Goal: Download file/media

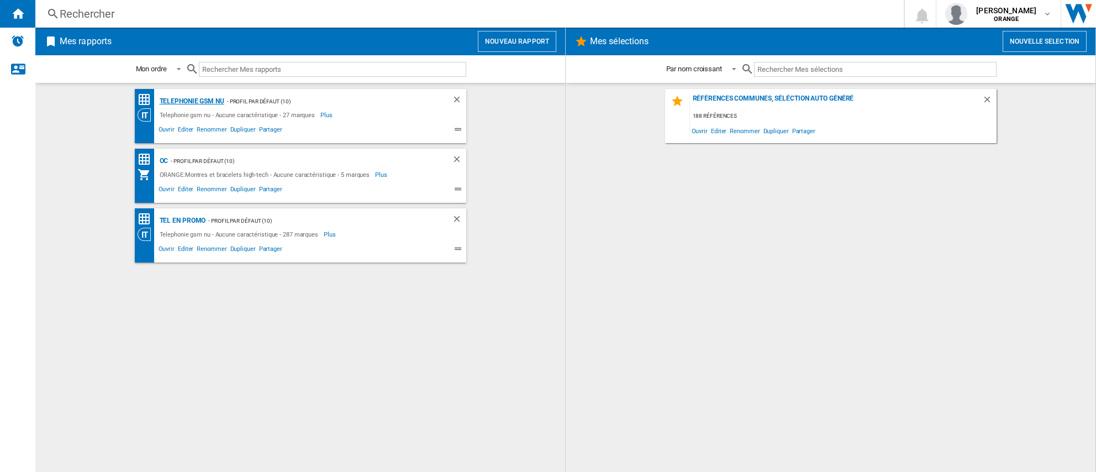
click at [194, 103] on div "Telephonie gsm nu" at bounding box center [190, 101] width 67 height 14
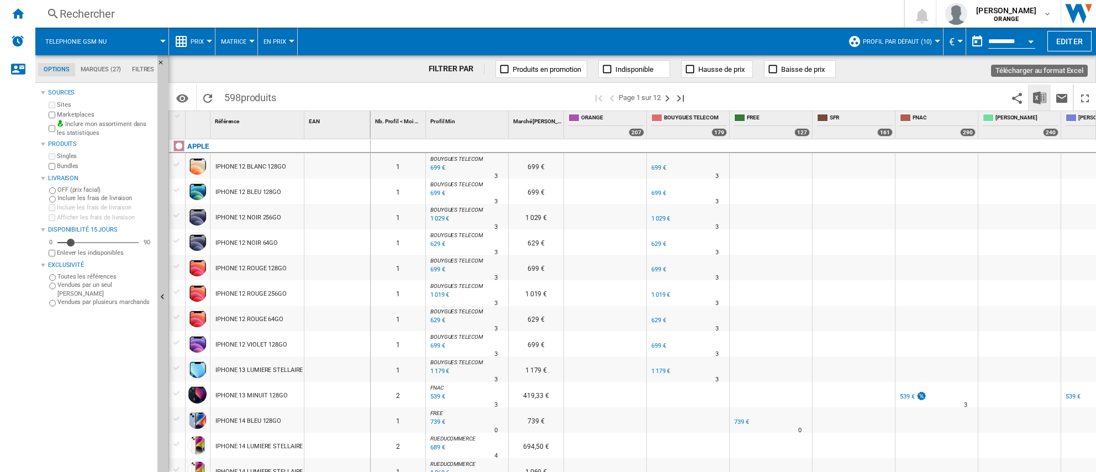
click at [1034, 97] on img "Télécharger au format Excel" at bounding box center [1039, 97] width 13 height 13
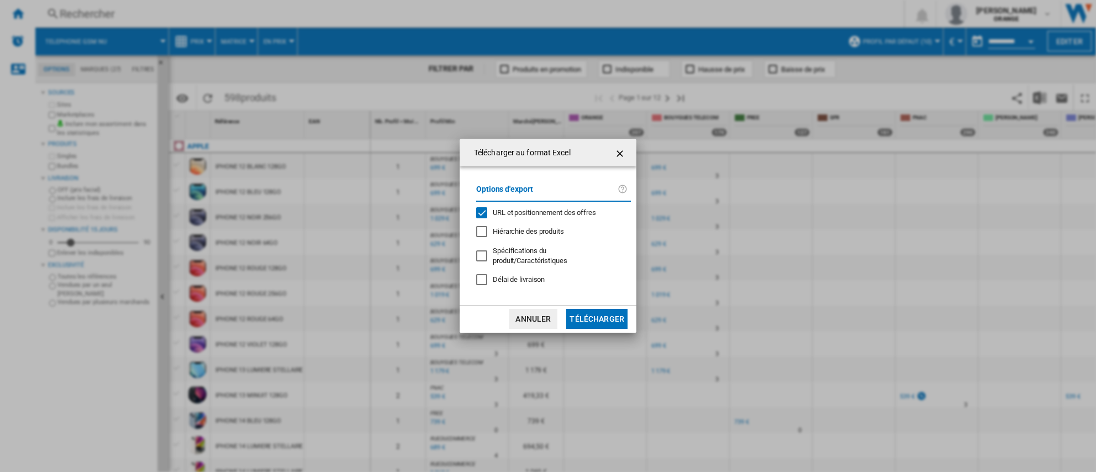
click at [477, 212] on div "URL et positionnement des offres" at bounding box center [481, 212] width 11 height 11
click at [598, 315] on button "Télécharger" at bounding box center [596, 319] width 61 height 20
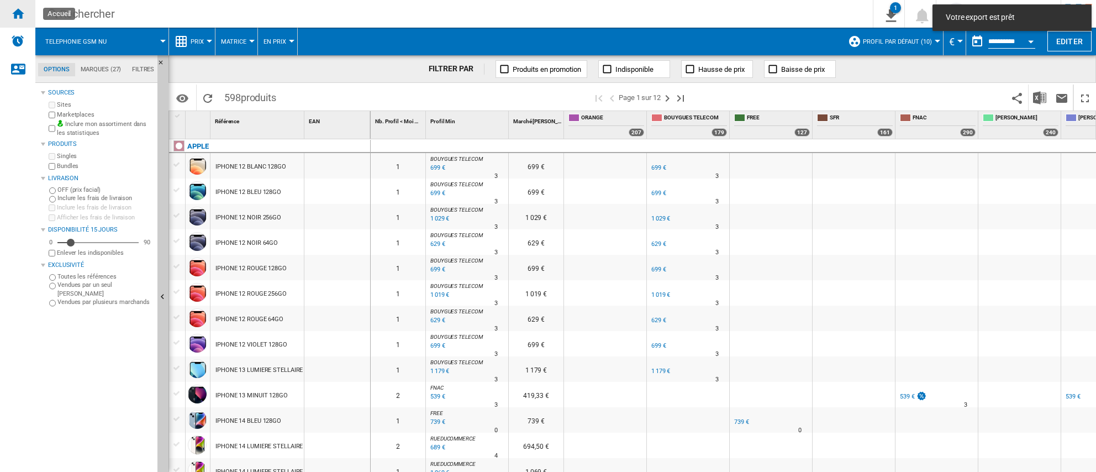
click at [20, 14] on ng-md-icon "Accueil" at bounding box center [17, 13] width 13 height 13
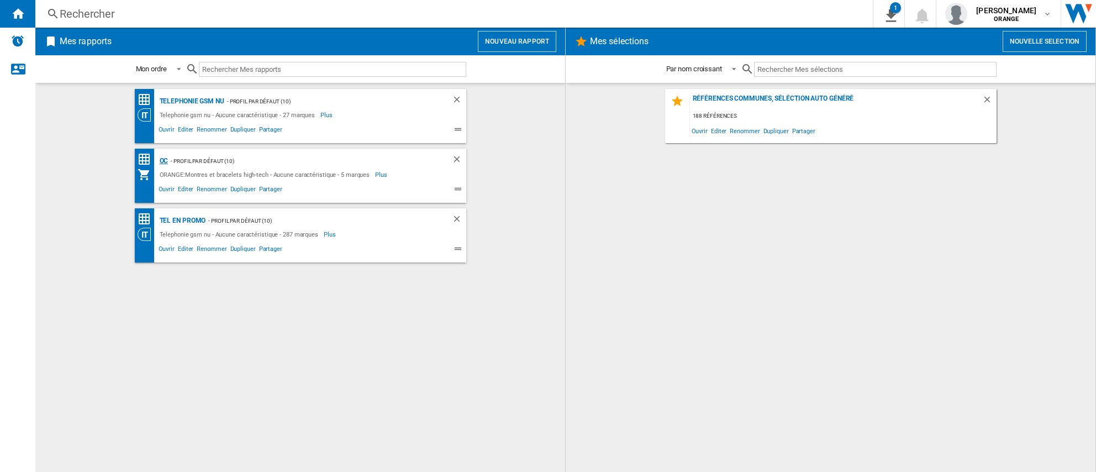
click at [163, 162] on div "OC" at bounding box center [163, 161] width 12 height 14
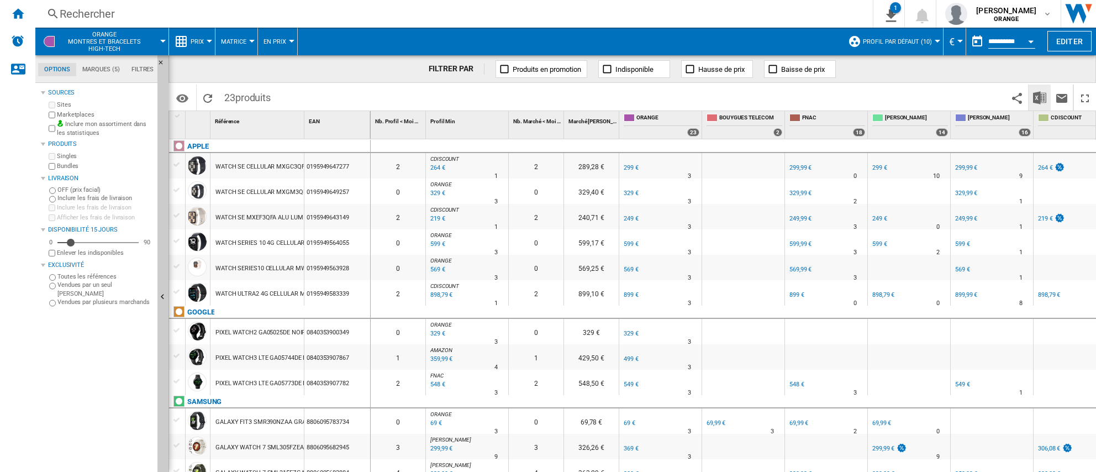
click at [1040, 95] on img "Télécharger au format Excel" at bounding box center [1039, 97] width 13 height 13
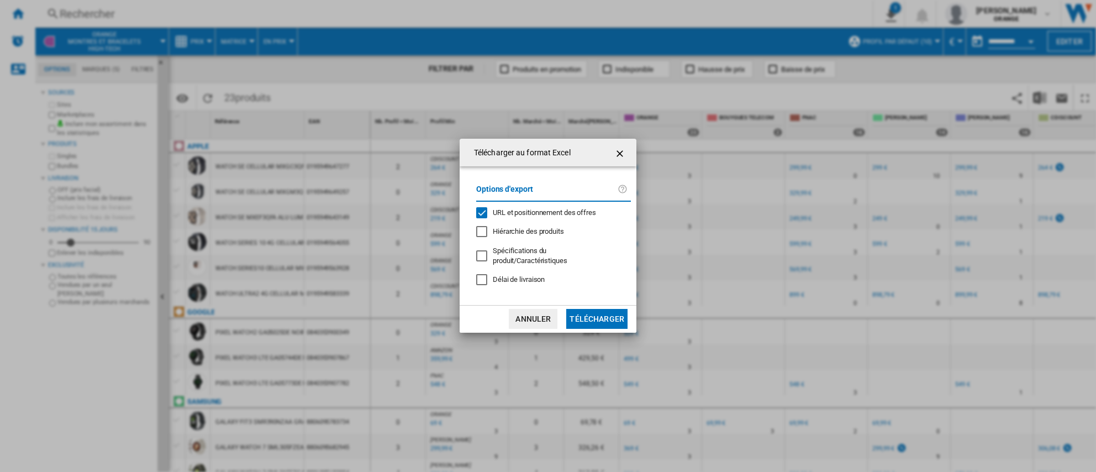
click at [482, 214] on div "URL et positionnement des offres" at bounding box center [481, 212] width 11 height 11
click at [603, 318] on button "Télécharger" at bounding box center [596, 319] width 61 height 20
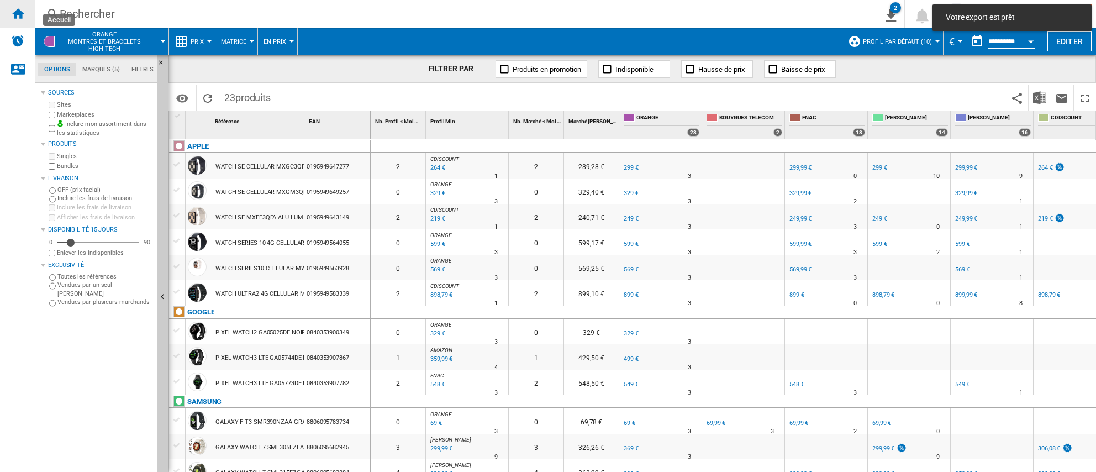
click at [18, 16] on ng-md-icon "Accueil" at bounding box center [17, 13] width 13 height 13
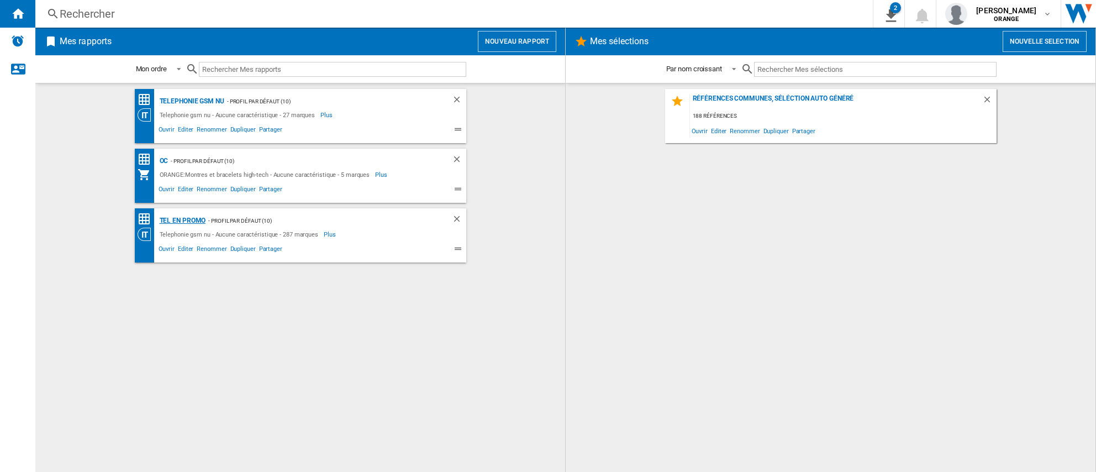
click at [182, 217] on div "TEL EN PROMO" at bounding box center [181, 221] width 49 height 14
